Goal: Task Accomplishment & Management: Complete application form

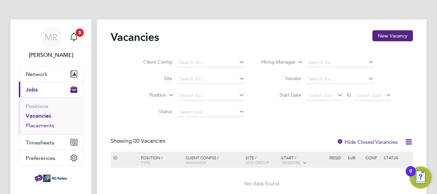
click at [51, 124] on link "Placements" at bounding box center [40, 125] width 29 height 7
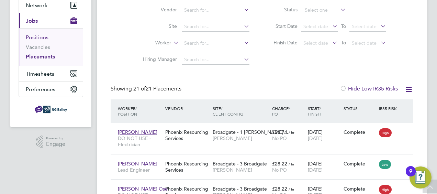
click at [41, 37] on link "Positions" at bounding box center [37, 37] width 23 height 7
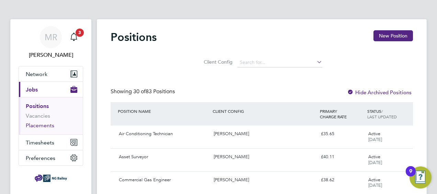
click at [53, 126] on link "Placements" at bounding box center [40, 125] width 29 height 7
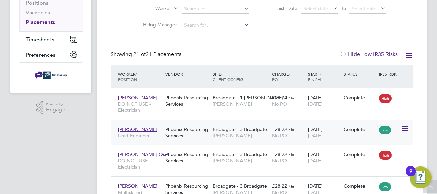
click at [130, 130] on span "Dimitri Laptev" at bounding box center [138, 129] width 40 height 6
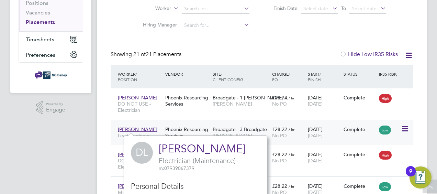
click at [408, 129] on icon at bounding box center [404, 129] width 7 height 8
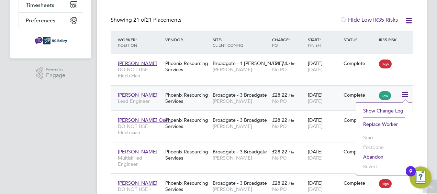
click at [134, 96] on span "Dimitri Laptev" at bounding box center [138, 95] width 40 height 6
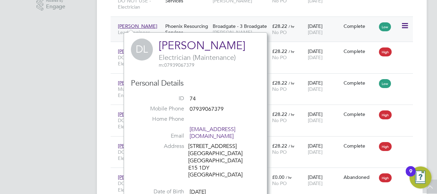
click at [183, 28] on div "Phoenix Resourcing Services" at bounding box center [187, 29] width 47 height 19
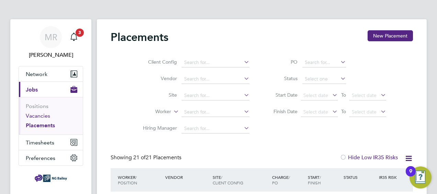
click at [44, 115] on link "Vacancies" at bounding box center [38, 115] width 24 height 7
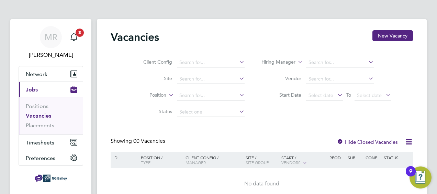
click at [238, 62] on icon at bounding box center [238, 62] width 0 height 10
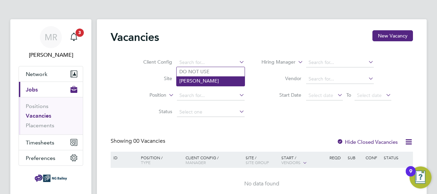
click at [227, 82] on li "NG Bailey" at bounding box center [211, 80] width 68 height 9
type input "NG Bailey"
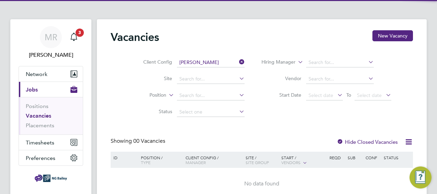
click at [238, 79] on icon at bounding box center [238, 79] width 0 height 10
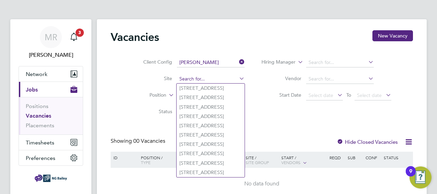
click at [216, 77] on input at bounding box center [211, 79] width 68 height 10
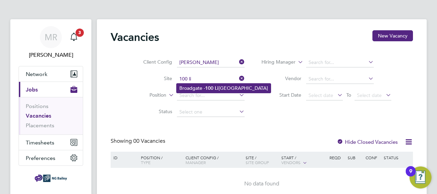
click at [231, 85] on li "Broadgate - 100 Li verpool Street" at bounding box center [224, 88] width 94 height 9
type input "Broadgate - 100 Liverpool Street"
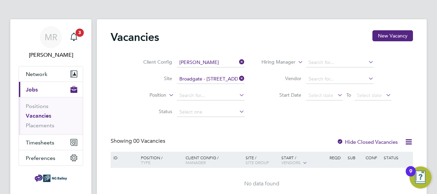
click at [238, 96] on icon at bounding box center [238, 95] width 0 height 10
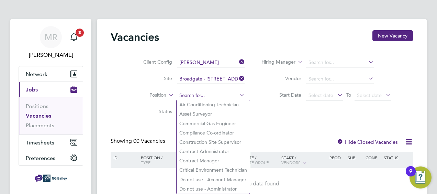
click at [210, 92] on input at bounding box center [211, 96] width 68 height 10
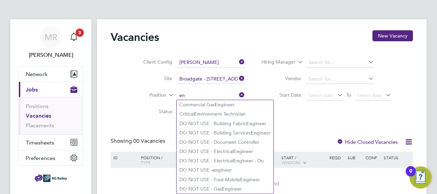
type input "e"
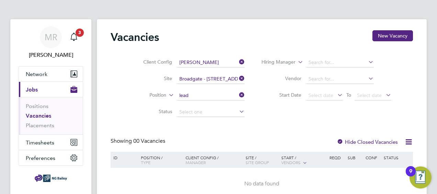
click at [214, 104] on li "Lead Engineer" at bounding box center [211, 104] width 68 height 9
type input "Lead Engineer"
click at [238, 112] on icon at bounding box center [238, 112] width 0 height 10
click at [238, 111] on icon at bounding box center [238, 112] width 0 height 10
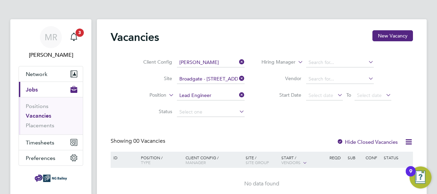
click at [238, 111] on icon at bounding box center [238, 112] width 0 height 10
drag, startPoint x: 241, startPoint y: 111, endPoint x: 234, endPoint y: 110, distance: 6.7
click at [238, 110] on icon at bounding box center [238, 112] width 0 height 10
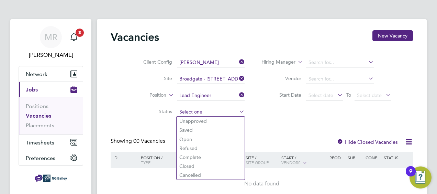
click at [223, 110] on input at bounding box center [211, 112] width 68 height 10
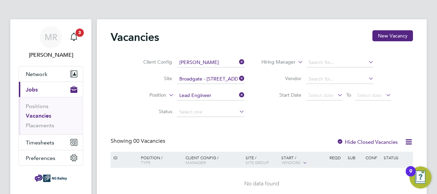
click at [367, 63] on icon at bounding box center [367, 62] width 0 height 10
click at [345, 87] on li "Matt hew Rogers" at bounding box center [348, 90] width 85 height 9
type input "Matthew Rogers"
click at [367, 79] on icon at bounding box center [367, 79] width 0 height 10
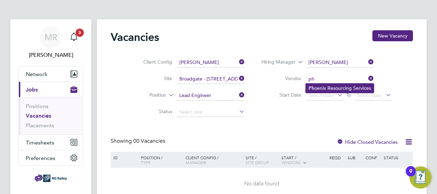
click at [351, 91] on li "Ph oenix Resourcing Services" at bounding box center [340, 88] width 68 height 9
type input "Phoenix Resourcing Services"
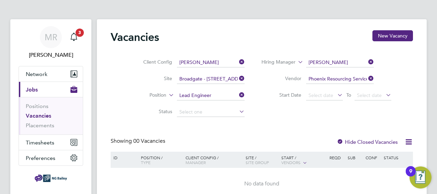
click at [336, 95] on icon at bounding box center [336, 95] width 0 height 10
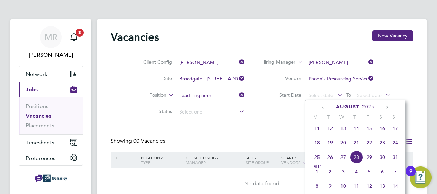
click at [369, 163] on span "29" at bounding box center [369, 157] width 13 height 13
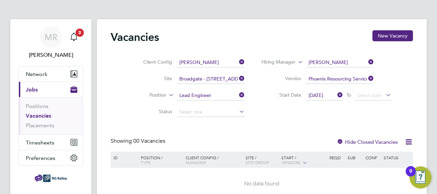
click at [385, 94] on icon at bounding box center [385, 95] width 0 height 10
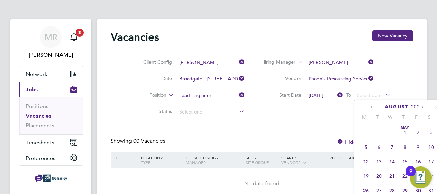
scroll to position [265, 0]
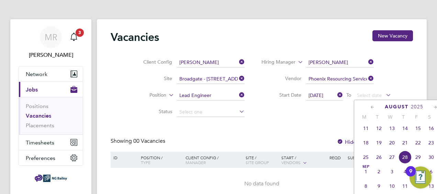
click at [385, 95] on icon at bounding box center [385, 95] width 0 height 10
click at [396, 89] on li "Start Date 29 Aug 2025 To Select date" at bounding box center [326, 95] width 147 height 16
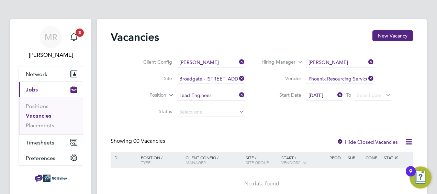
click at [385, 94] on icon at bounding box center [385, 95] width 0 height 10
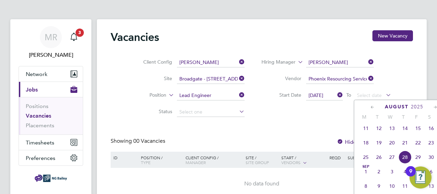
click at [366, 175] on span "Sep 1" at bounding box center [366, 171] width 13 height 13
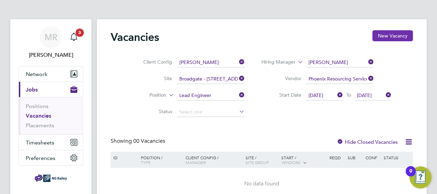
click at [391, 36] on button "New Vacancy" at bounding box center [393, 35] width 41 height 11
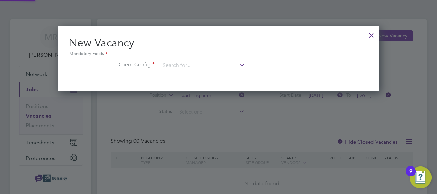
scroll to position [65, 322]
click at [238, 64] on icon at bounding box center [238, 65] width 0 height 10
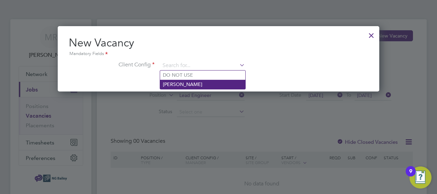
click at [227, 82] on li "NG Bailey" at bounding box center [202, 84] width 85 height 9
type input "NG Bailey"
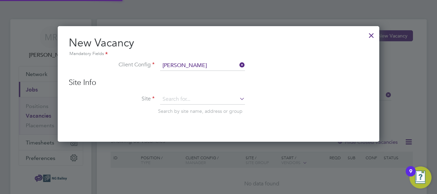
scroll to position [115, 322]
click at [238, 99] on icon at bounding box center [238, 99] width 0 height 10
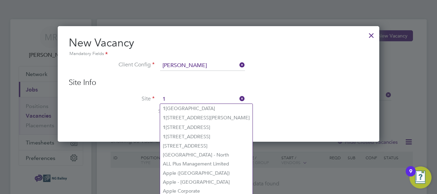
type input "1"
click at [370, 34] on div at bounding box center [371, 33] width 12 height 12
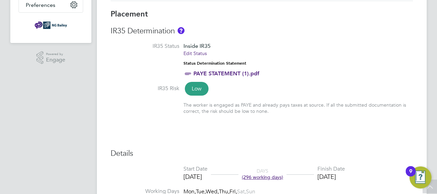
scroll to position [220, 0]
